Goal: Task Accomplishment & Management: Use online tool/utility

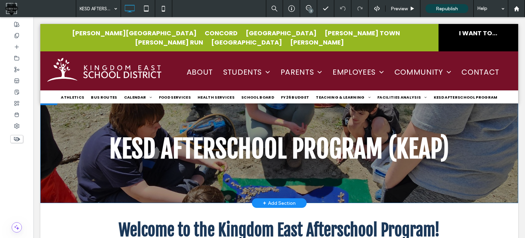
click at [92, 105] on div "KESD AFTERSCHOOL PROGRAM (KEAP) Click To Paste Row + Add Section" at bounding box center [279, 148] width 478 height 109
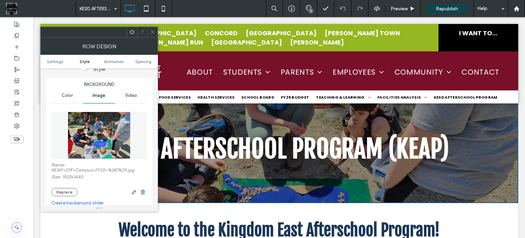
scroll to position [68, 0]
click at [153, 31] on icon at bounding box center [152, 31] width 5 height 5
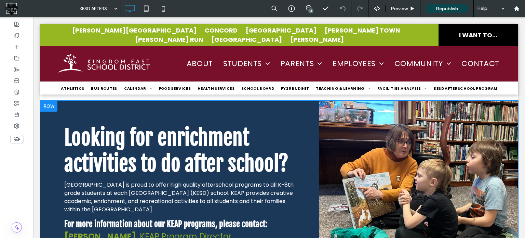
scroll to position [410, 0]
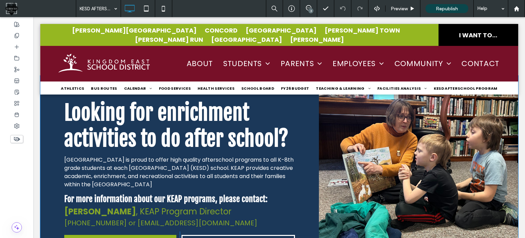
click at [398, 124] on div at bounding box center [418, 177] width 199 height 202
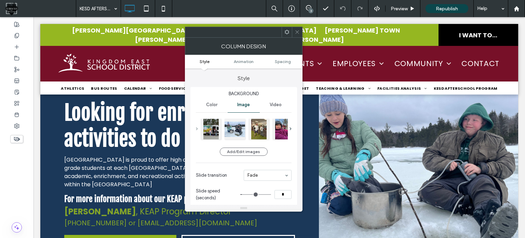
click at [196, 130] on span at bounding box center [197, 128] width 2 height 3
click at [216, 130] on div at bounding box center [211, 128] width 21 height 21
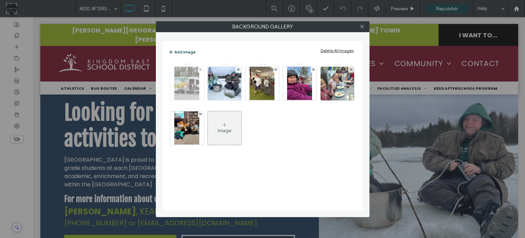
click at [183, 84] on img at bounding box center [186, 84] width 25 height 34
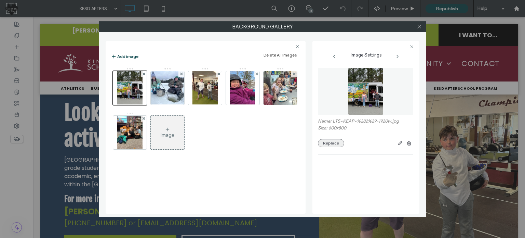
click at [334, 143] on button "Replace" at bounding box center [331, 143] width 26 height 8
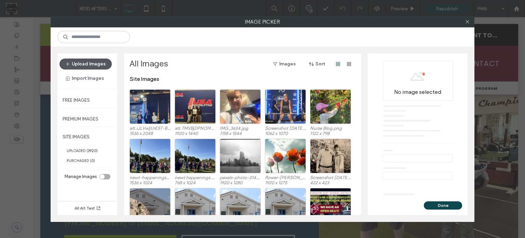
click at [95, 62] on button "Upload Images" at bounding box center [85, 63] width 52 height 11
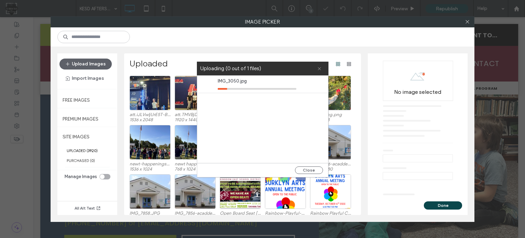
click at [320, 67] on icon at bounding box center [319, 68] width 4 height 4
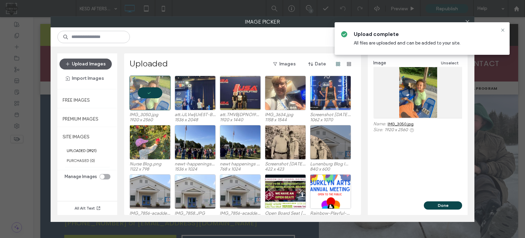
click at [96, 61] on button "Upload Images" at bounding box center [85, 63] width 52 height 11
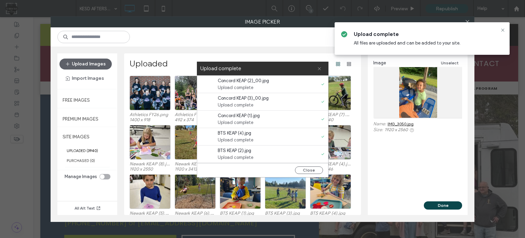
click at [317, 70] on icon at bounding box center [319, 68] width 4 height 4
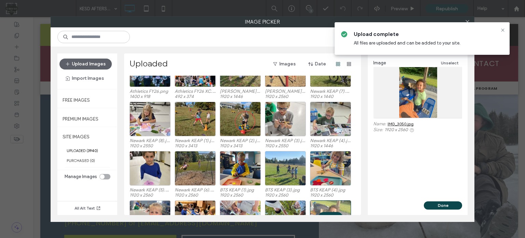
scroll to position [34, 0]
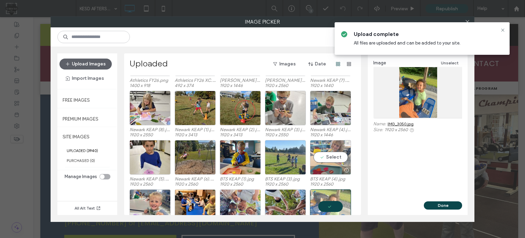
click at [340, 153] on div "Select" at bounding box center [330, 157] width 41 height 35
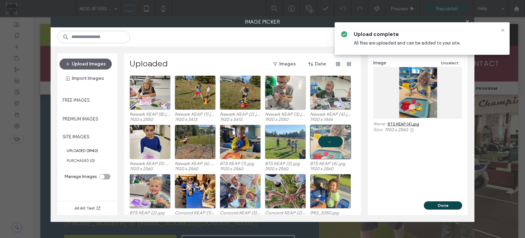
scroll to position [57, 0]
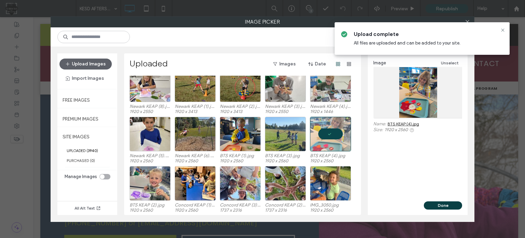
click at [447, 209] on button "Done" at bounding box center [443, 205] width 38 height 8
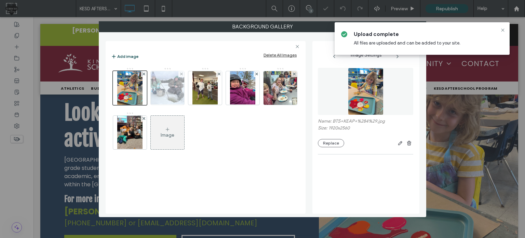
click at [163, 89] on img at bounding box center [167, 88] width 45 height 34
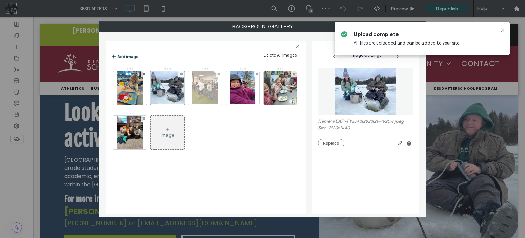
click at [204, 89] on img at bounding box center [204, 88] width 25 height 34
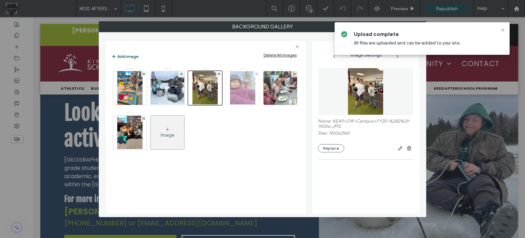
click at [239, 83] on img at bounding box center [242, 88] width 25 height 34
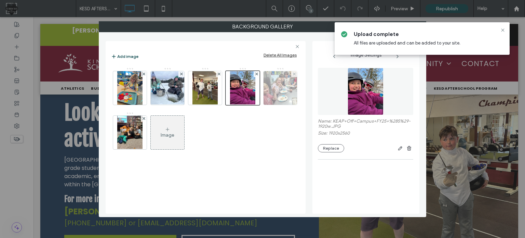
drag, startPoint x: 335, startPoint y: 148, endPoint x: 276, endPoint y: 104, distance: 73.9
click at [276, 104] on div "Add image Delete All Images Image Image Settings Name: KEAP+Off+Campus+FY25+%28…" at bounding box center [263, 125] width 314 height 178
click at [277, 87] on img at bounding box center [281, 88] width 42 height 34
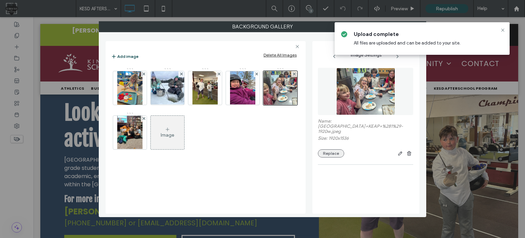
click at [332, 149] on button "Replace" at bounding box center [331, 153] width 26 height 8
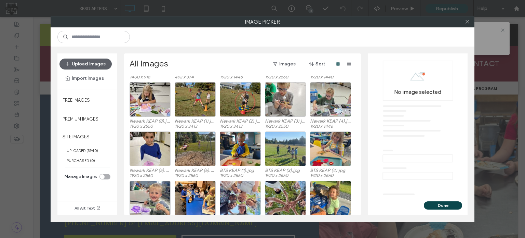
scroll to position [68, 0]
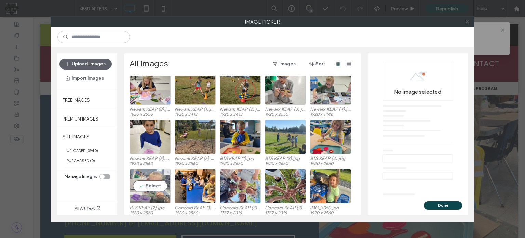
click at [149, 188] on div "Select" at bounding box center [150, 186] width 41 height 35
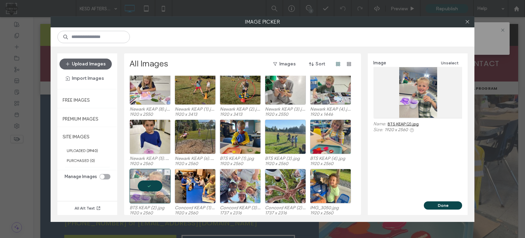
click at [149, 188] on div at bounding box center [150, 186] width 41 height 35
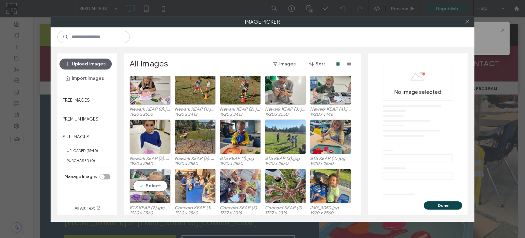
drag, startPoint x: 149, startPoint y: 184, endPoint x: 180, endPoint y: 190, distance: 31.3
click at [149, 184] on div "Select" at bounding box center [150, 186] width 41 height 35
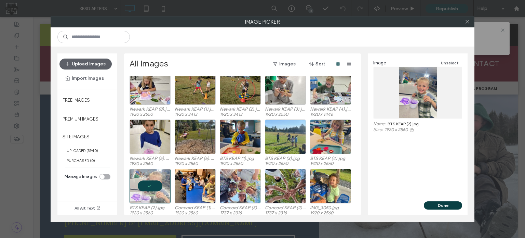
click at [456, 203] on button "Done" at bounding box center [443, 205] width 38 height 8
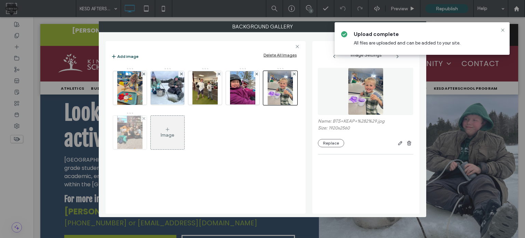
click at [130, 137] on img at bounding box center [129, 133] width 25 height 34
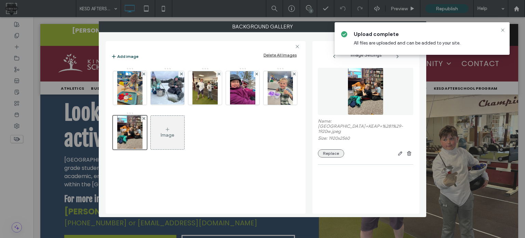
click at [328, 149] on button "Replace" at bounding box center [331, 153] width 26 height 8
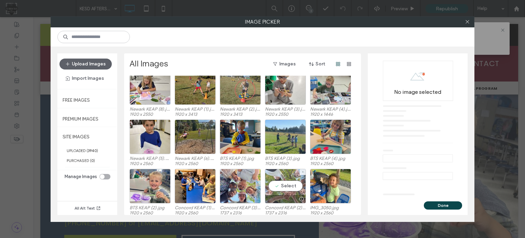
click at [284, 186] on div "Select" at bounding box center [285, 186] width 41 height 35
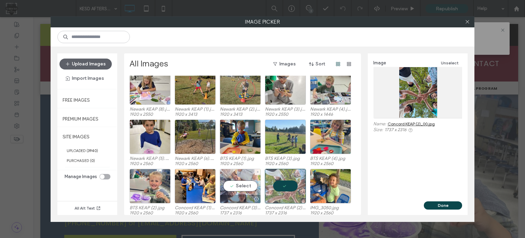
click at [244, 192] on div "Select" at bounding box center [240, 186] width 41 height 35
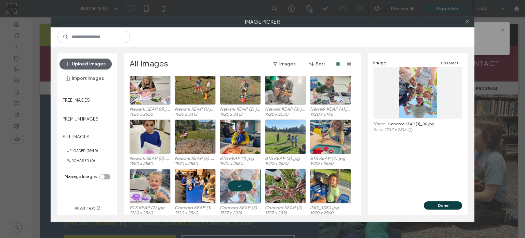
click at [447, 206] on button "Done" at bounding box center [443, 205] width 38 height 8
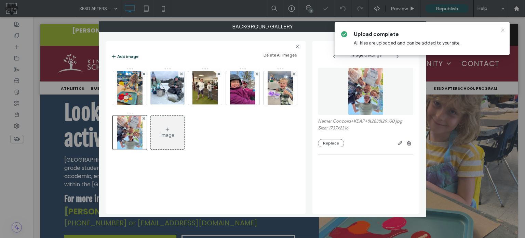
click at [502, 30] on icon at bounding box center [502, 29] width 5 height 5
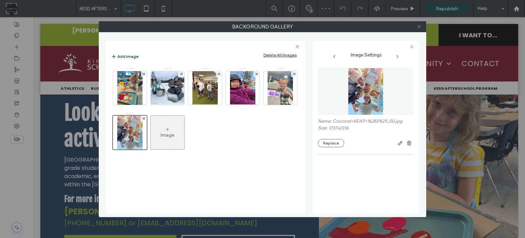
drag, startPoint x: 419, startPoint y: 17, endPoint x: 420, endPoint y: 28, distance: 11.3
click at [420, 28] on span at bounding box center [419, 27] width 5 height 10
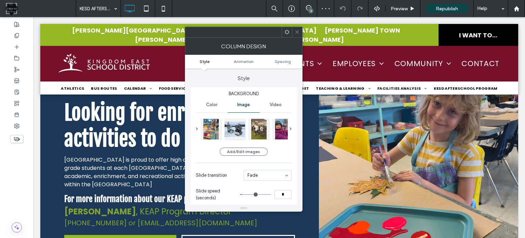
click at [420, 27] on div at bounding box center [279, 59] width 478 height 70
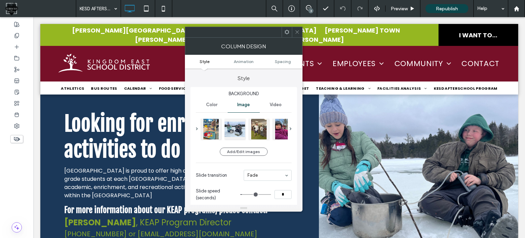
scroll to position [410, 0]
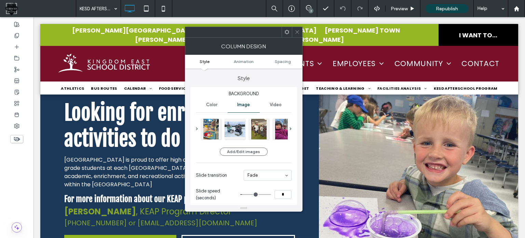
click at [297, 30] on icon at bounding box center [297, 31] width 5 height 5
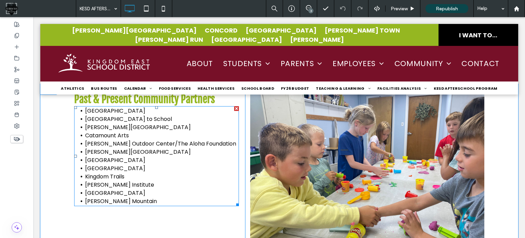
scroll to position [1675, 0]
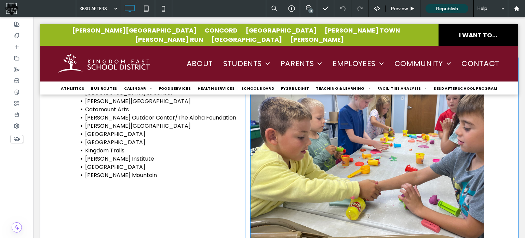
click at [365, 118] on img at bounding box center [367, 154] width 234 height 176
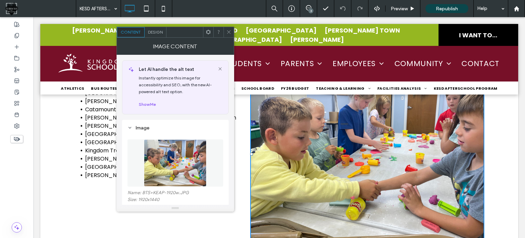
click at [231, 30] on icon at bounding box center [228, 31] width 5 height 5
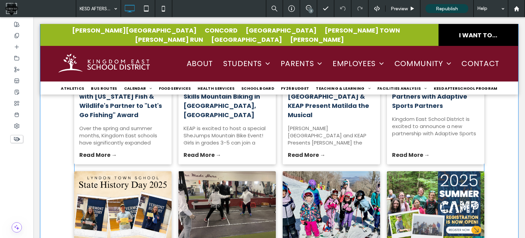
scroll to position [821, 0]
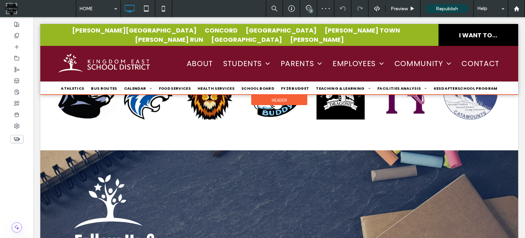
scroll to position [298, 0]
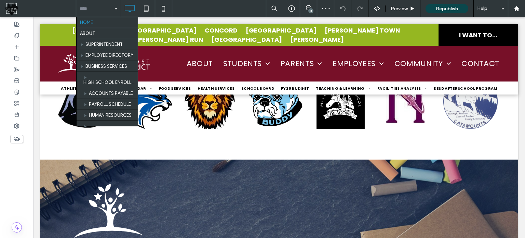
click at [102, 7] on input at bounding box center [97, 8] width 34 height 17
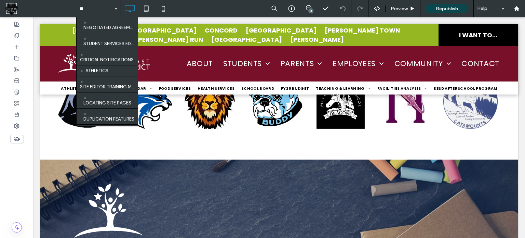
type input "***"
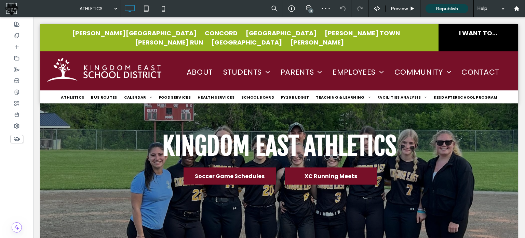
click at [116, 107] on div at bounding box center [279, 161] width 478 height 152
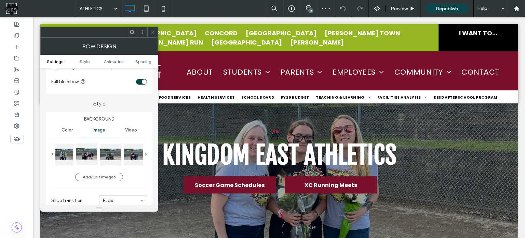
scroll to position [34, 0]
click at [61, 153] on div at bounding box center [56, 152] width 21 height 21
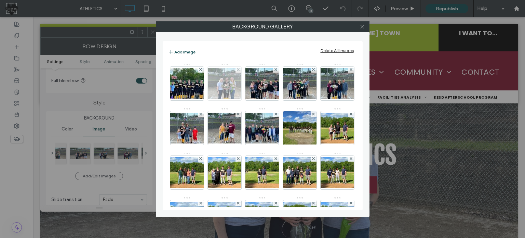
click at [241, 70] on div at bounding box center [239, 70] width 6 height 6
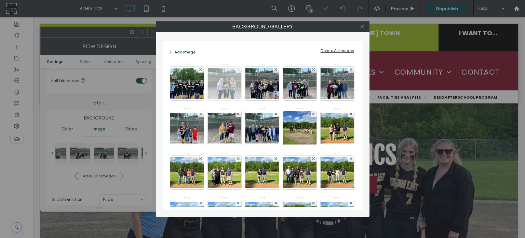
click at [275, 69] on use at bounding box center [276, 69] width 3 height 3
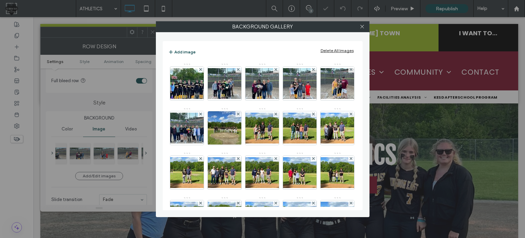
click at [238, 69] on use at bounding box center [238, 69] width 3 height 3
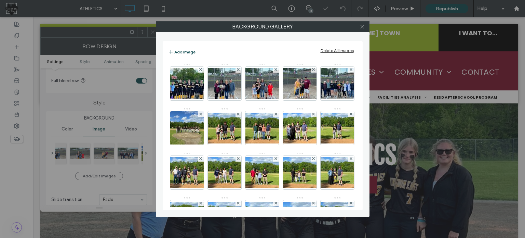
click at [238, 69] on use at bounding box center [238, 69] width 3 height 3
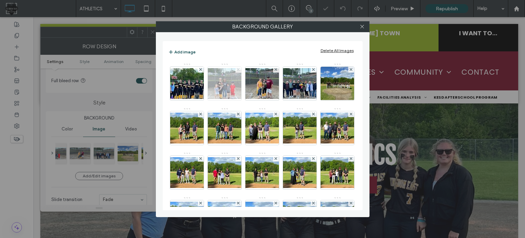
click at [237, 69] on icon at bounding box center [238, 69] width 3 height 3
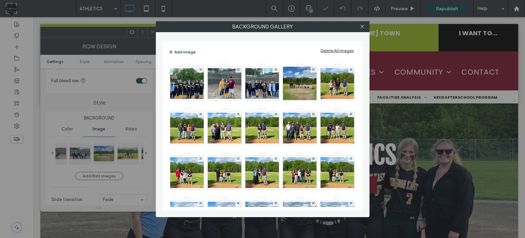
click at [237, 69] on icon at bounding box center [238, 69] width 3 height 3
click at [275, 69] on icon at bounding box center [276, 69] width 3 height 3
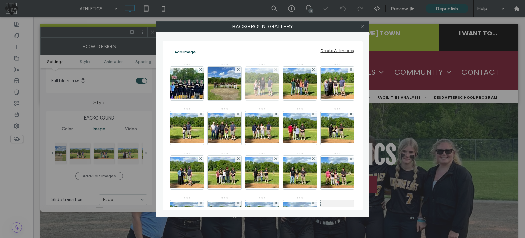
click at [275, 69] on icon at bounding box center [276, 69] width 3 height 3
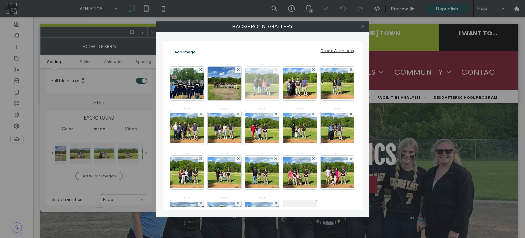
click at [275, 69] on icon at bounding box center [276, 69] width 3 height 3
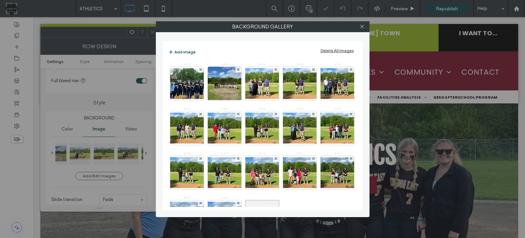
click at [275, 69] on icon at bounding box center [276, 69] width 3 height 3
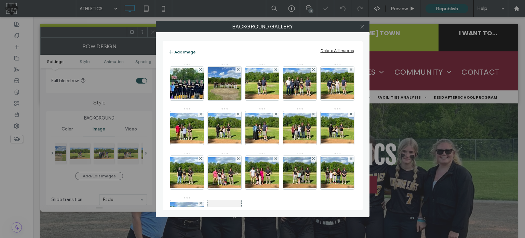
click at [275, 69] on icon at bounding box center [276, 69] width 3 height 3
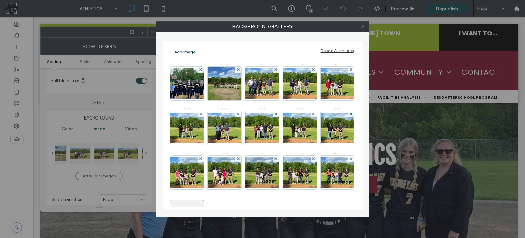
click at [275, 69] on icon at bounding box center [276, 69] width 3 height 3
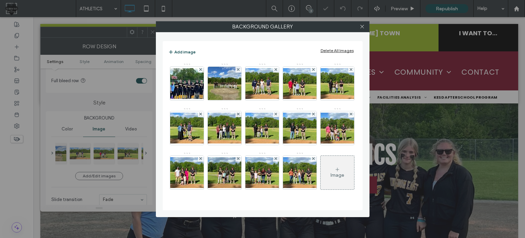
click at [275, 69] on icon at bounding box center [276, 69] width 3 height 3
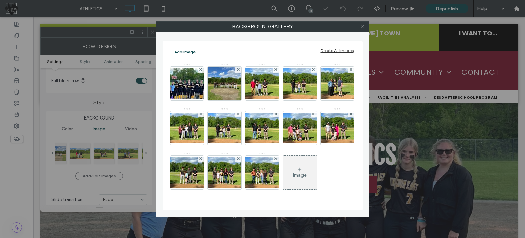
click at [275, 69] on icon at bounding box center [276, 69] width 3 height 3
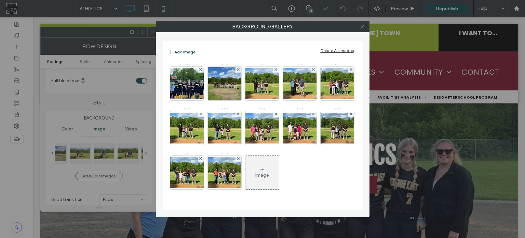
click at [275, 69] on icon at bounding box center [276, 69] width 3 height 3
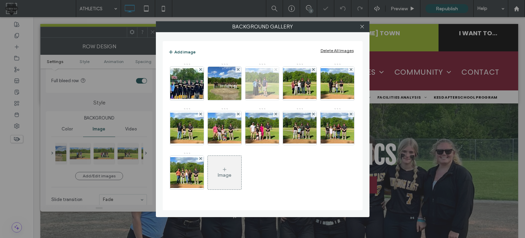
click at [275, 69] on icon at bounding box center [276, 69] width 3 height 3
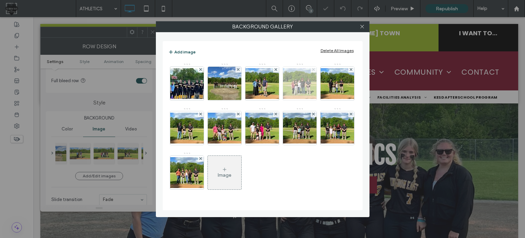
click at [312, 69] on icon at bounding box center [313, 69] width 3 height 3
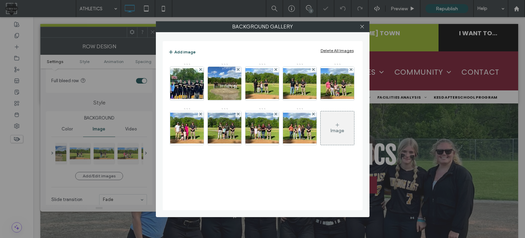
click at [275, 69] on icon at bounding box center [276, 69] width 3 height 3
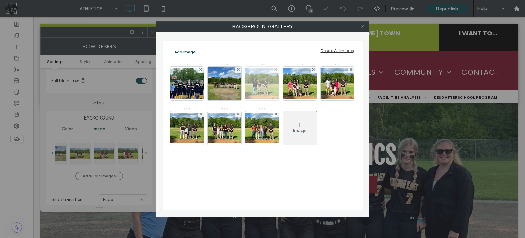
click at [274, 69] on div at bounding box center [276, 70] width 6 height 6
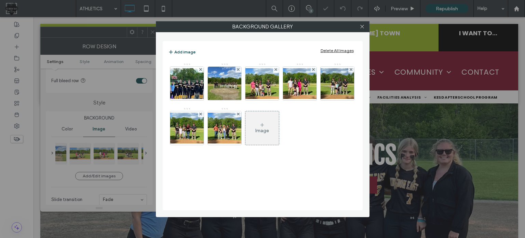
click at [274, 69] on div at bounding box center [276, 70] width 6 height 6
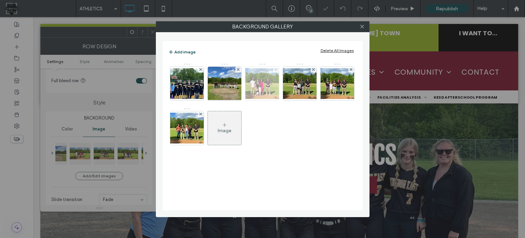
click at [276, 70] on icon at bounding box center [276, 69] width 3 height 3
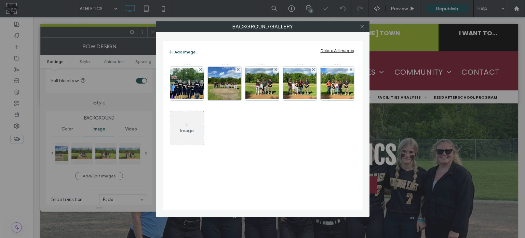
click at [276, 70] on icon at bounding box center [276, 69] width 3 height 3
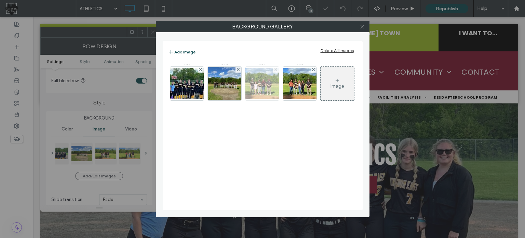
click at [276, 70] on icon at bounding box center [276, 69] width 3 height 3
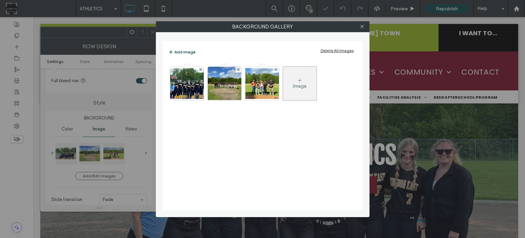
click at [276, 70] on icon at bounding box center [276, 69] width 3 height 3
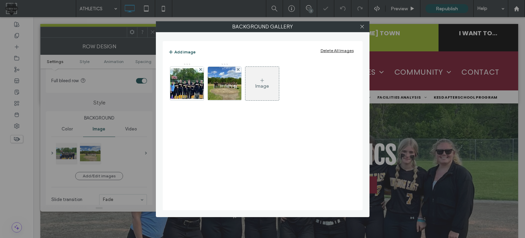
click at [265, 89] on div "Image" at bounding box center [262, 83] width 34 height 32
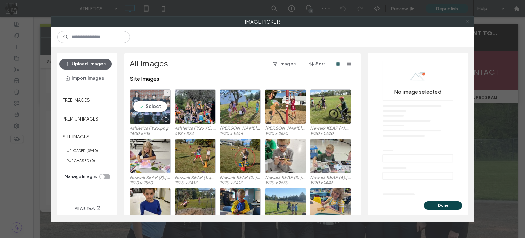
click at [157, 101] on div "Select" at bounding box center [150, 106] width 41 height 35
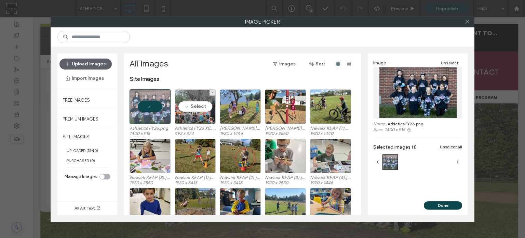
click at [194, 108] on div "Select" at bounding box center [195, 106] width 41 height 35
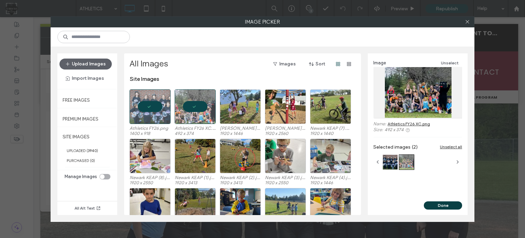
click at [447, 205] on button "Done" at bounding box center [443, 205] width 38 height 8
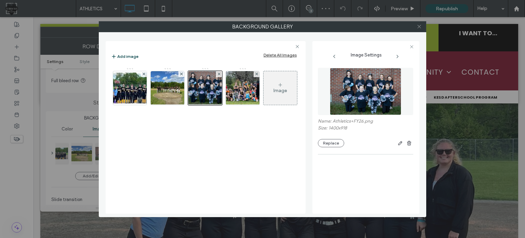
click at [420, 26] on use at bounding box center [418, 26] width 3 height 3
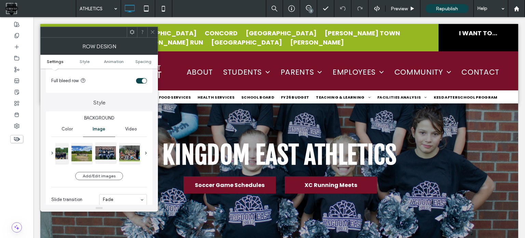
click at [109, 155] on div at bounding box center [105, 152] width 21 height 21
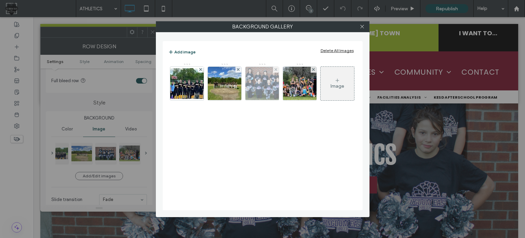
click at [254, 74] on img at bounding box center [262, 84] width 51 height 34
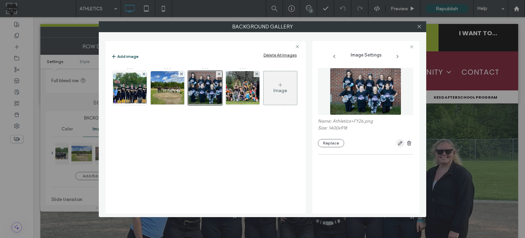
click at [397, 143] on span "button" at bounding box center [400, 143] width 8 height 8
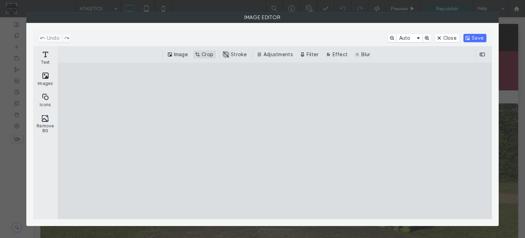
click at [205, 53] on button "Crop" at bounding box center [205, 54] width 23 height 8
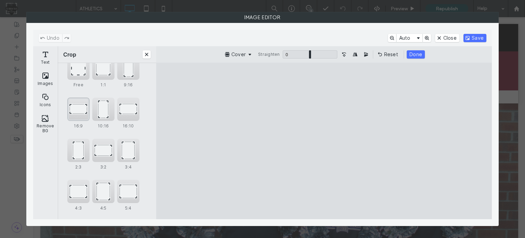
scroll to position [65, 0]
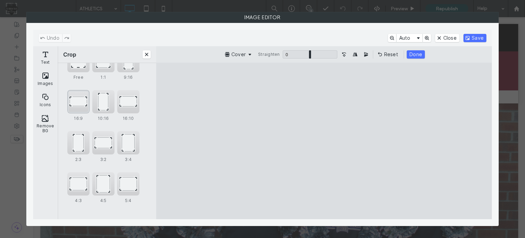
click at [79, 103] on div "16:9" at bounding box center [78, 101] width 22 height 23
type input "****"
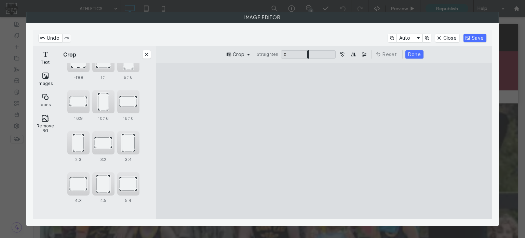
drag, startPoint x: 324, startPoint y: 140, endPoint x: 332, endPoint y: 186, distance: 46.9
click at [324, 141] on cesdk-canvas "Editor canvas" at bounding box center [324, 141] width 0 height 0
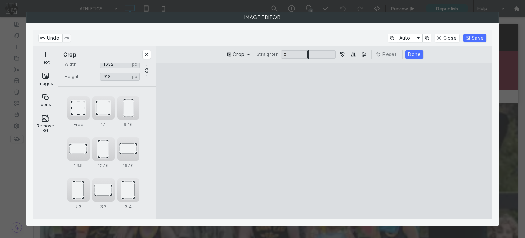
scroll to position [0, 0]
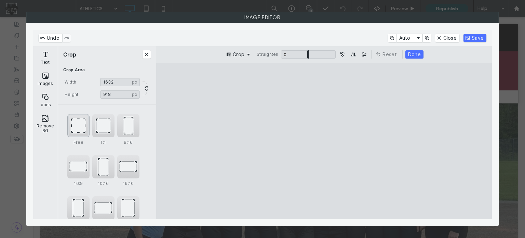
click at [74, 126] on div "Free" at bounding box center [78, 125] width 22 height 23
drag, startPoint x: 435, startPoint y: 202, endPoint x: 460, endPoint y: 177, distance: 35.1
click at [324, 141] on cesdk-canvas "Editor canvas" at bounding box center [324, 141] width 0 height 0
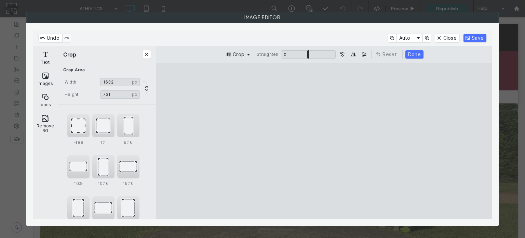
drag, startPoint x: 438, startPoint y: 163, endPoint x: 452, endPoint y: 189, distance: 29.9
click at [324, 141] on cesdk-canvas "Editor canvas" at bounding box center [324, 141] width 0 height 0
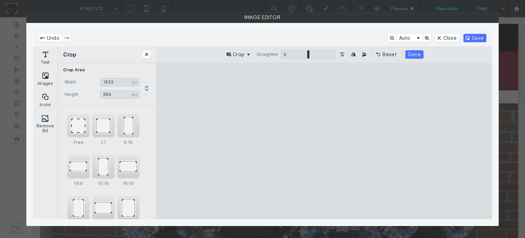
type input "***"
drag, startPoint x: 463, startPoint y: 201, endPoint x: 491, endPoint y: 190, distance: 30.5
click at [324, 141] on cesdk-canvas "Editor canvas" at bounding box center [324, 141] width 0 height 0
drag, startPoint x: 476, startPoint y: 81, endPoint x: 469, endPoint y: 36, distance: 46.0
click at [324, 141] on cesdk-canvas "Editor canvas" at bounding box center [324, 141] width 0 height 0
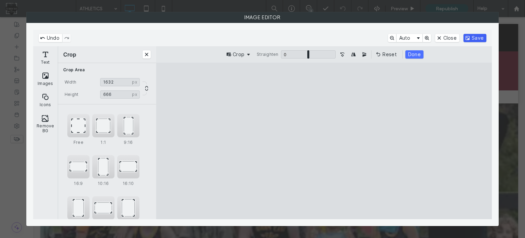
click at [475, 34] on button "Save" at bounding box center [475, 38] width 23 height 8
click at [413, 54] on button "Done" at bounding box center [414, 54] width 18 height 8
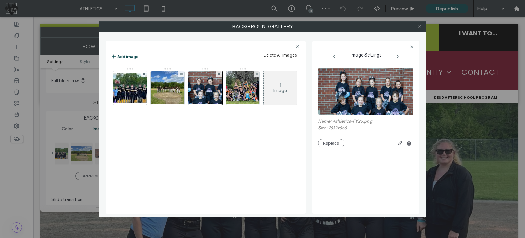
click at [422, 26] on div at bounding box center [419, 27] width 10 height 10
click at [421, 26] on icon at bounding box center [419, 26] width 5 height 5
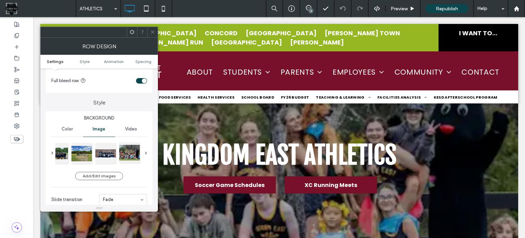
click at [134, 157] on div at bounding box center [129, 152] width 21 height 21
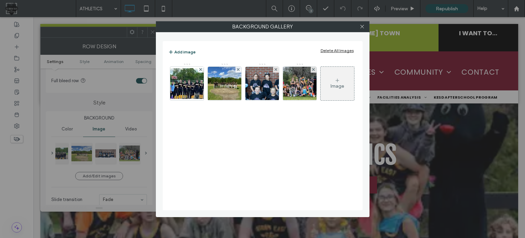
click at [291, 85] on img at bounding box center [300, 84] width 44 height 34
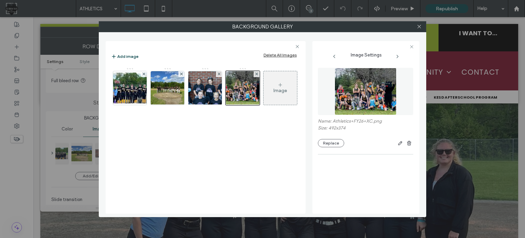
click at [386, 80] on img at bounding box center [366, 91] width 62 height 47
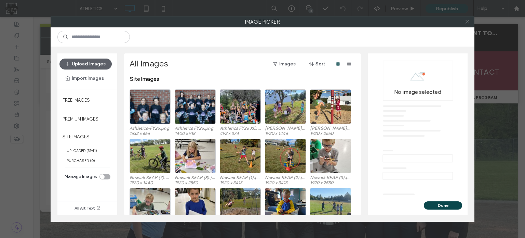
click at [466, 21] on icon at bounding box center [467, 21] width 5 height 5
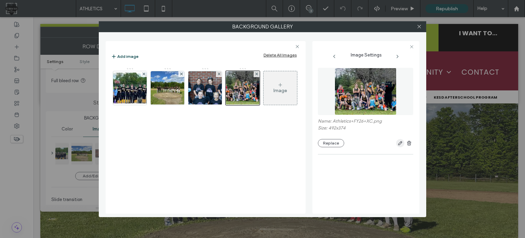
click at [399, 145] on icon "button" at bounding box center [400, 142] width 5 height 5
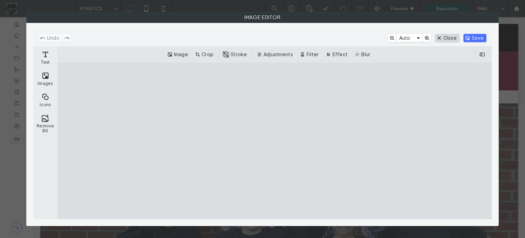
click at [450, 35] on button "Close" at bounding box center [447, 38] width 24 height 8
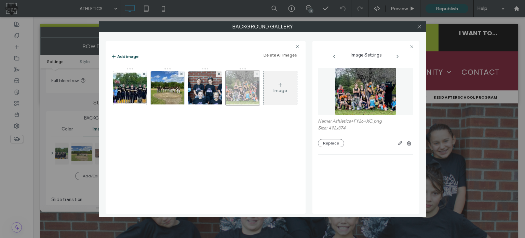
click at [256, 75] on span at bounding box center [256, 74] width 3 height 6
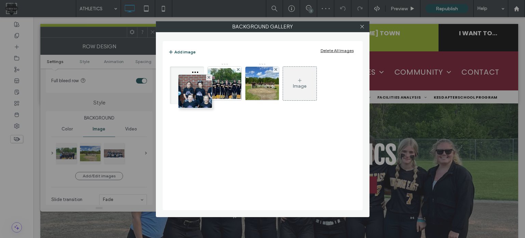
drag, startPoint x: 261, startPoint y: 92, endPoint x: 194, endPoint y: 100, distance: 68.2
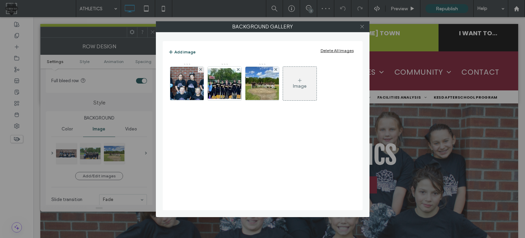
click at [362, 28] on icon at bounding box center [362, 26] width 5 height 5
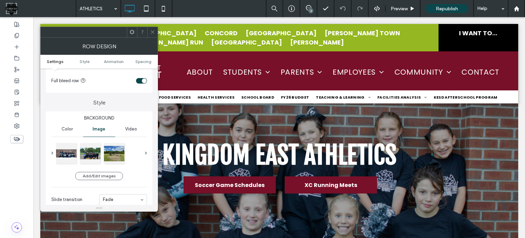
click at [152, 34] on icon at bounding box center [152, 31] width 5 height 5
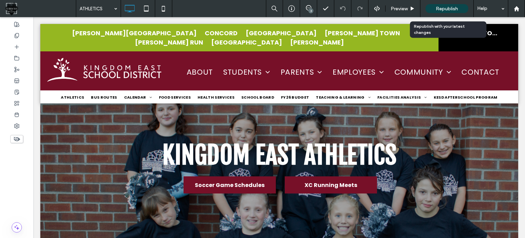
click at [450, 10] on span "Republish" at bounding box center [447, 9] width 22 height 6
